Goal: Information Seeking & Learning: Learn about a topic

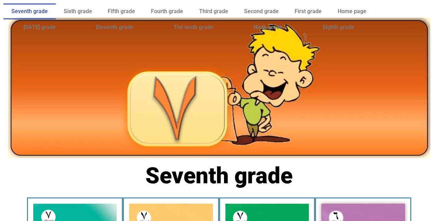
scroll to position [146, 0]
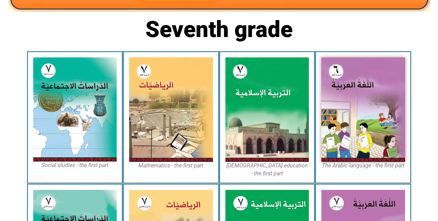
click at [205, 121] on img at bounding box center [171, 109] width 84 height 104
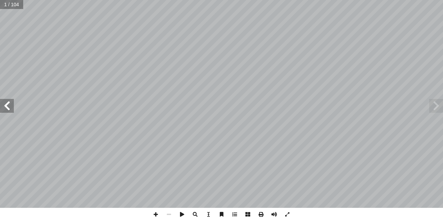
click at [6, 106] on span at bounding box center [7, 106] width 14 height 14
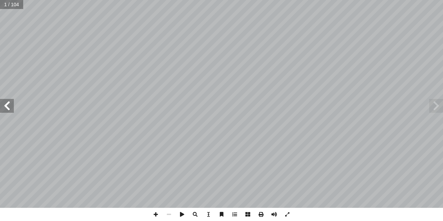
click at [6, 106] on span at bounding box center [7, 106] width 14 height 14
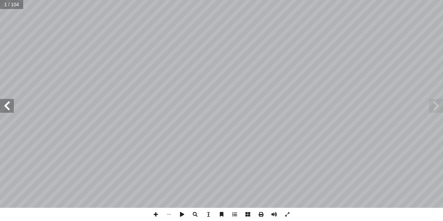
click at [6, 106] on span at bounding box center [7, 106] width 14 height 14
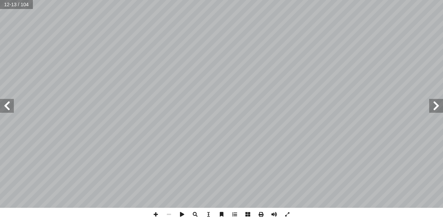
click at [6, 106] on span at bounding box center [7, 106] width 14 height 14
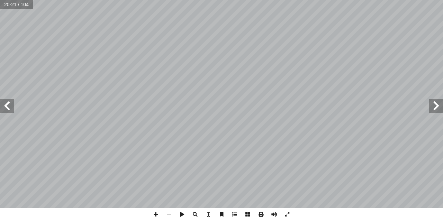
click at [6, 106] on span at bounding box center [7, 106] width 14 height 14
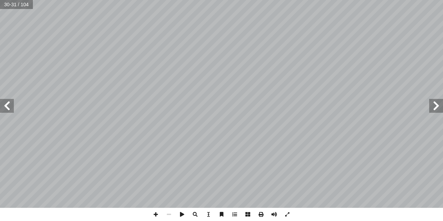
click at [6, 106] on span at bounding box center [7, 106] width 14 height 14
click at [155, 217] on span at bounding box center [155, 214] width 13 height 13
click at [205, 0] on html "Home page First grade Second grade Third grade Fourth grade Fifth grade Sixth g…" at bounding box center [221, 31] width 443 height 63
click at [9, 108] on span at bounding box center [7, 106] width 14 height 14
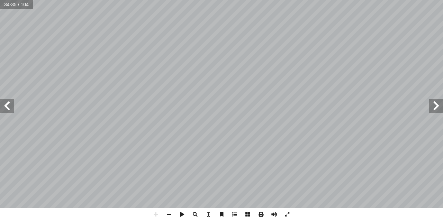
click at [5, 101] on span at bounding box center [7, 106] width 14 height 14
click at [434, 106] on span at bounding box center [436, 106] width 14 height 14
click at [169, 213] on span at bounding box center [168, 214] width 13 height 13
click at [155, 214] on span at bounding box center [155, 214] width 13 height 13
